Goal: Entertainment & Leisure: Consume media (video, audio)

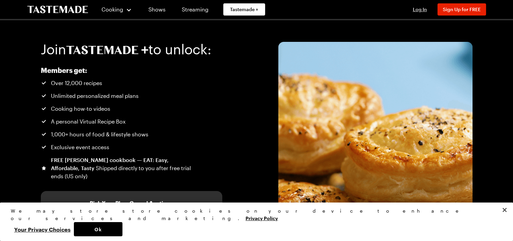
click at [421, 10] on span "Log In" at bounding box center [420, 9] width 14 height 6
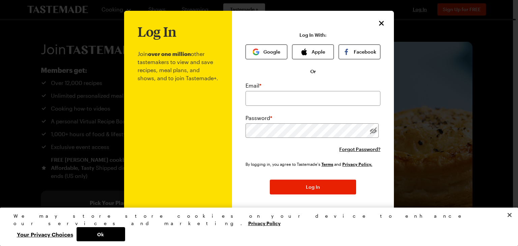
click at [279, 107] on div "Email * Password * Forgot Password?" at bounding box center [313, 117] width 135 height 71
click at [271, 99] on input "email" at bounding box center [313, 98] width 135 height 15
type input "[EMAIL_ADDRESS][DOMAIN_NAME]"
click at [270, 180] on button "Log In" at bounding box center [313, 187] width 86 height 15
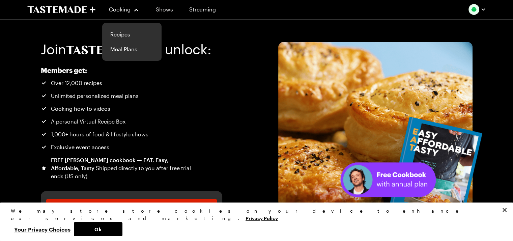
click at [162, 8] on link "Shows" at bounding box center [164, 9] width 31 height 19
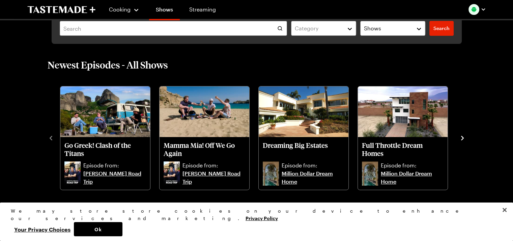
scroll to position [186, 0]
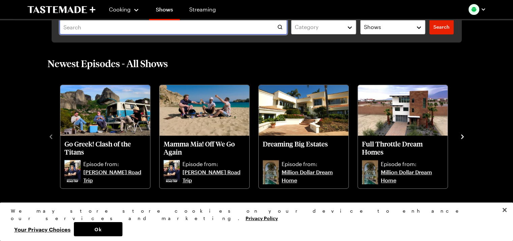
click at [130, 27] on input "text" at bounding box center [174, 27] width 228 height 15
type input "kitchen glow"
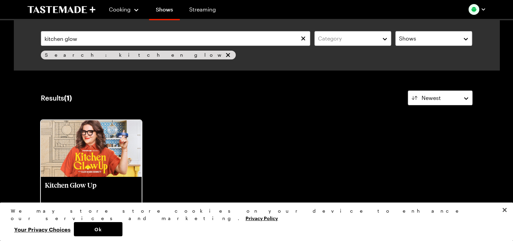
click at [106, 156] on img at bounding box center [91, 148] width 101 height 57
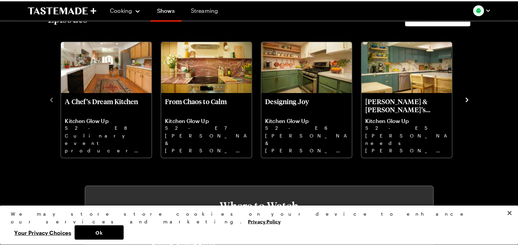
scroll to position [167, 0]
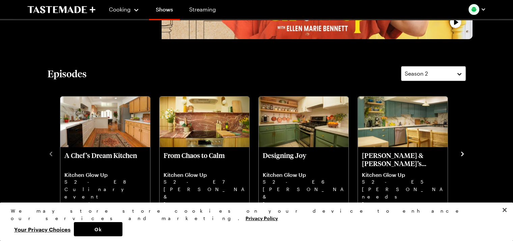
click at [463, 154] on icon "navigate to next item" at bounding box center [462, 153] width 7 height 7
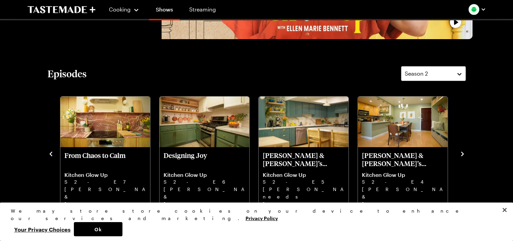
click at [463, 154] on icon "navigate to next item" at bounding box center [462, 153] width 7 height 7
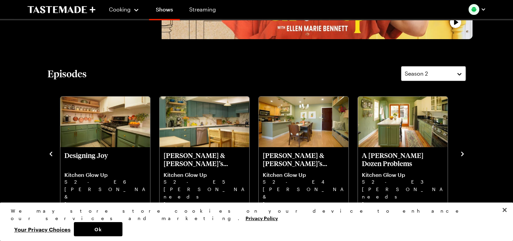
click at [50, 155] on icon "navigate to previous item" at bounding box center [51, 153] width 7 height 7
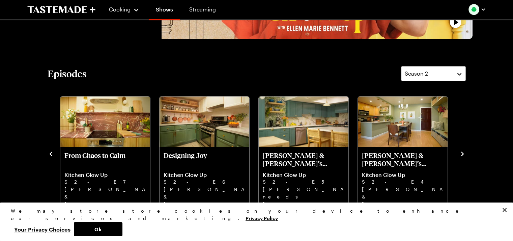
click at [50, 155] on icon "navigate to previous item" at bounding box center [51, 153] width 7 height 7
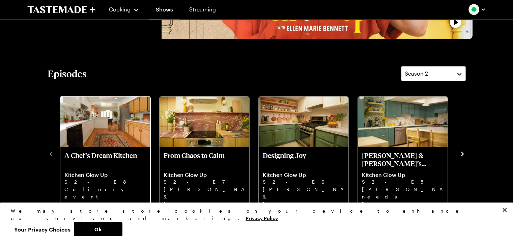
click at [88, 131] on img "A Chef’s Dream Kitchen" at bounding box center [105, 121] width 90 height 51
